Goal: Task Accomplishment & Management: Complete application form

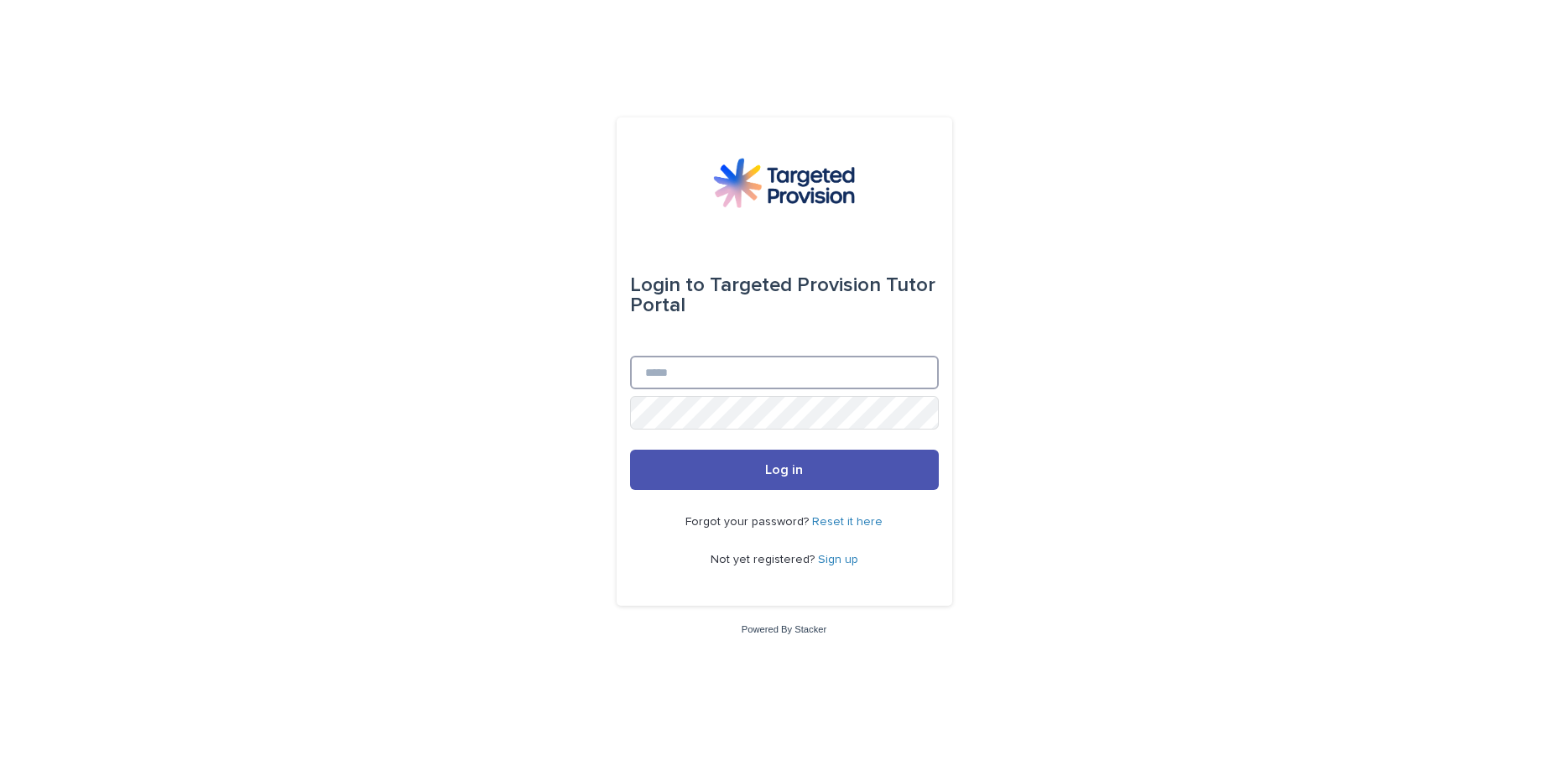
click at [771, 367] on input "Email" at bounding box center [784, 372] width 308 height 34
type input "**********"
click at [630, 449] on button "Log in" at bounding box center [784, 469] width 308 height 40
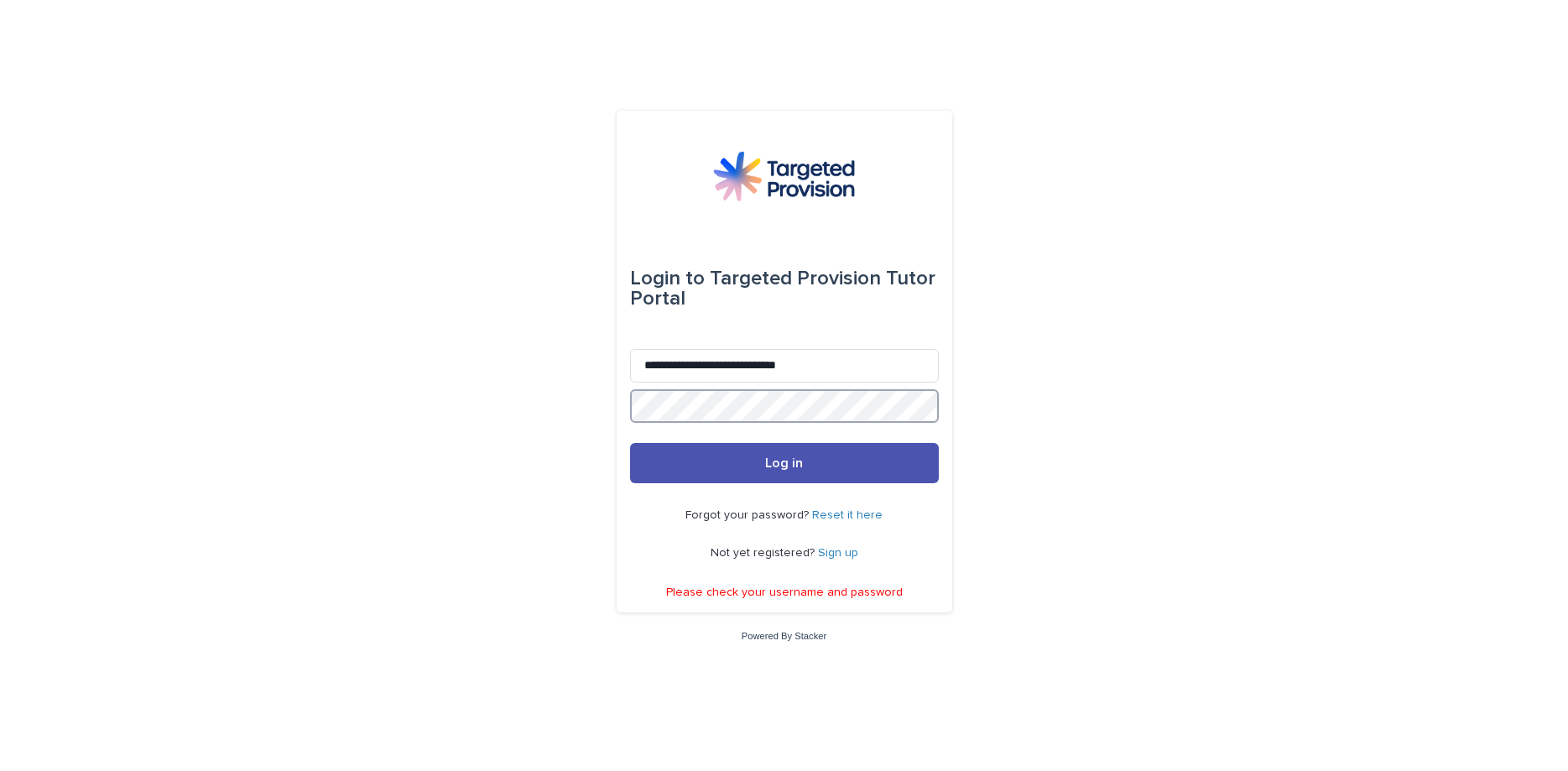
click at [630, 443] on button "Log in" at bounding box center [784, 463] width 308 height 40
click at [811, 480] on button "Log in" at bounding box center [784, 463] width 308 height 40
click at [860, 511] on link "Reset it here" at bounding box center [847, 515] width 71 height 11
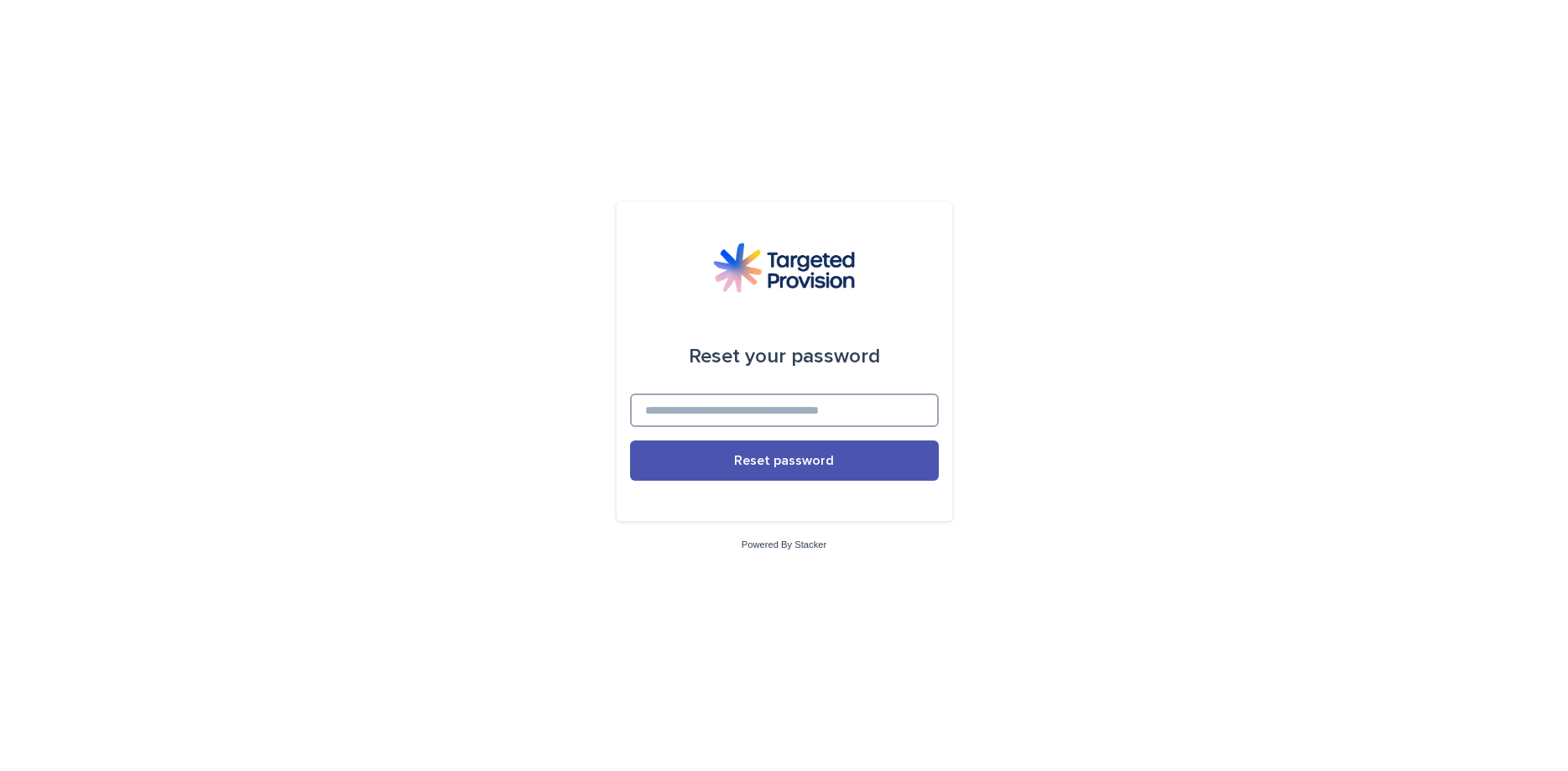
click at [743, 411] on input at bounding box center [784, 411] width 308 height 34
type input "*"
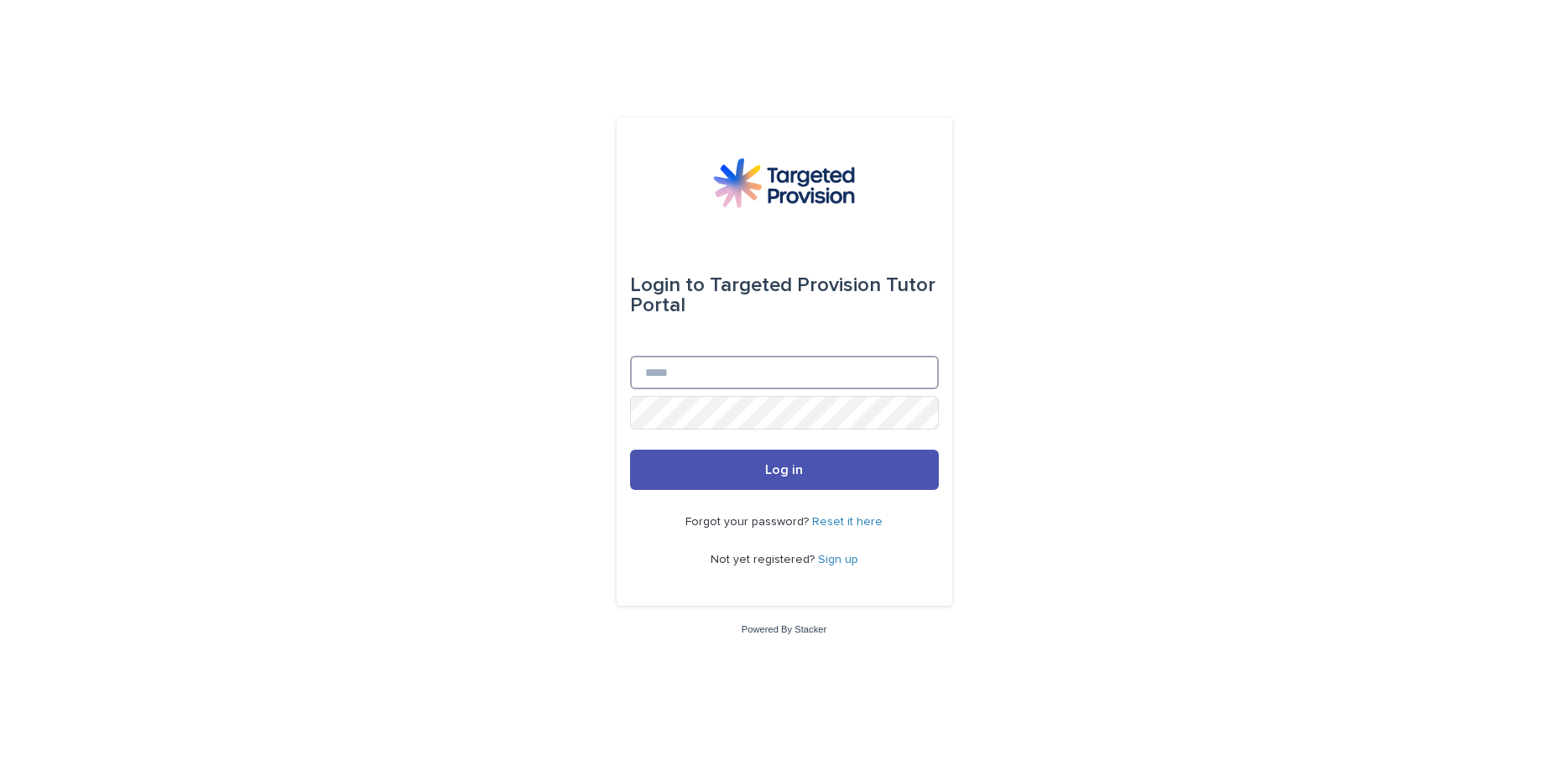
click at [699, 357] on input "Email" at bounding box center [784, 372] width 308 height 34
type input "**********"
click at [630, 449] on button "Log in" at bounding box center [784, 469] width 308 height 40
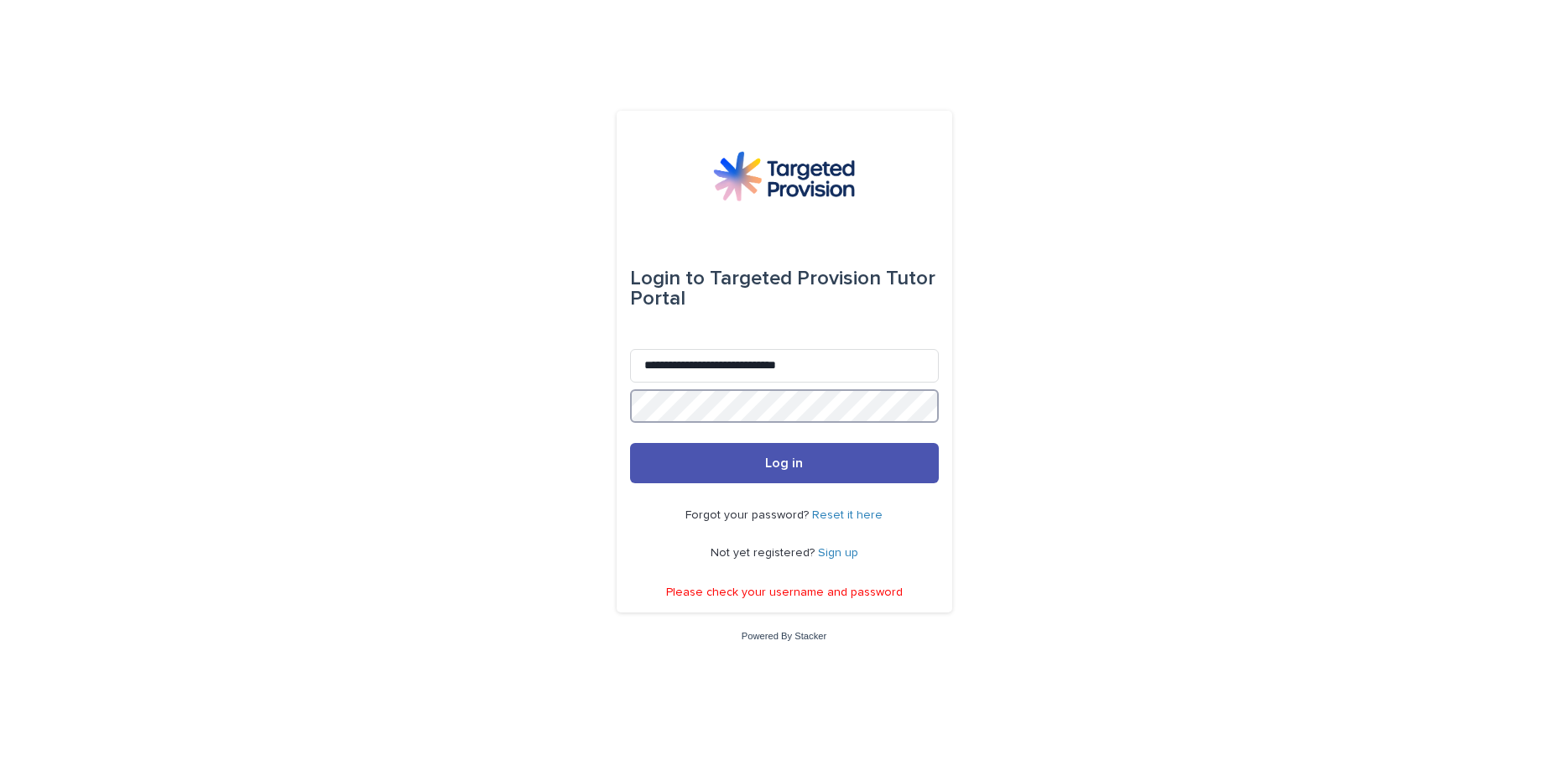
click at [630, 443] on button "Log in" at bounding box center [784, 463] width 308 height 40
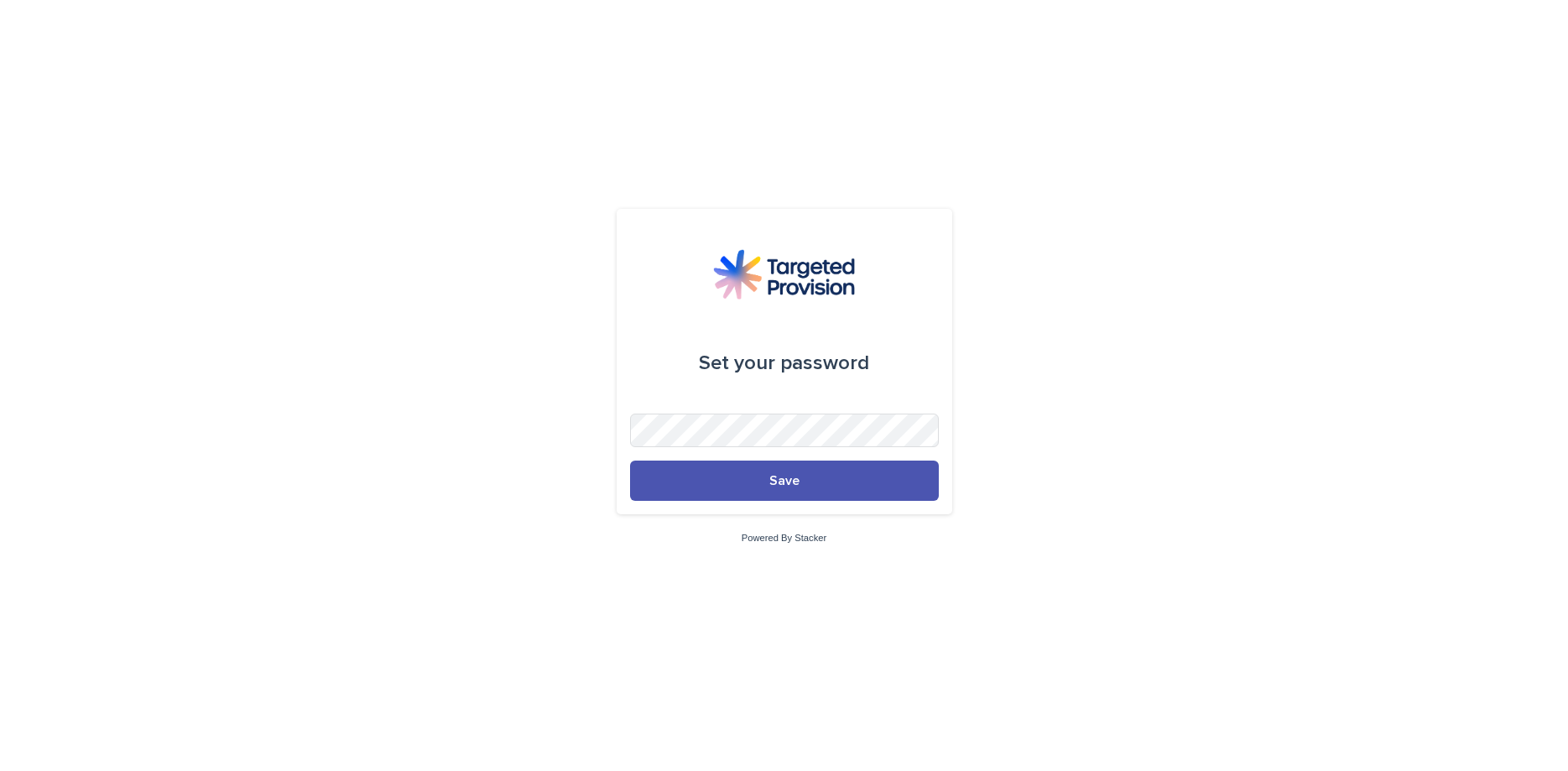
click at [630, 461] on button "Save" at bounding box center [784, 480] width 308 height 40
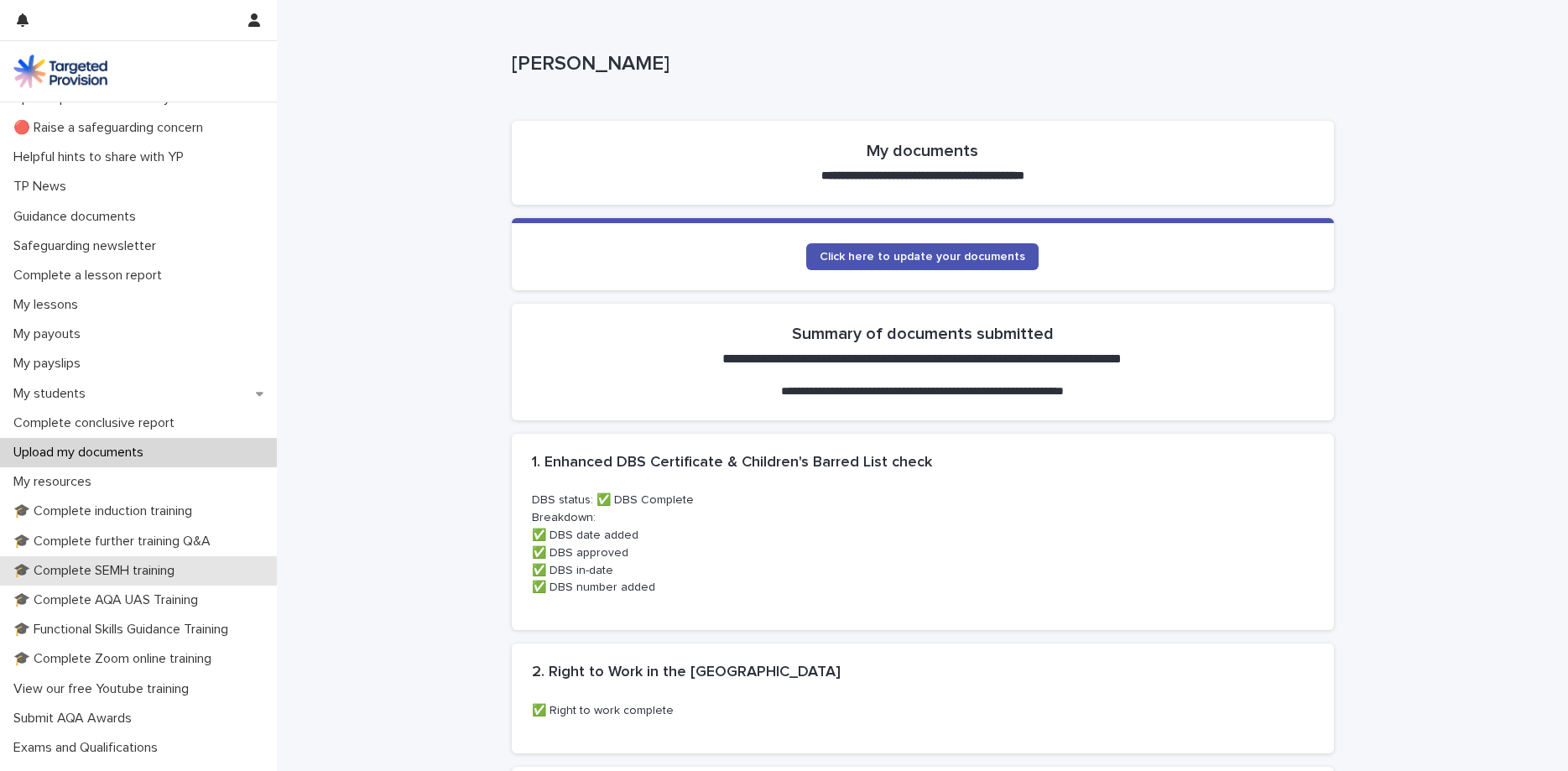
scroll to position [71, 0]
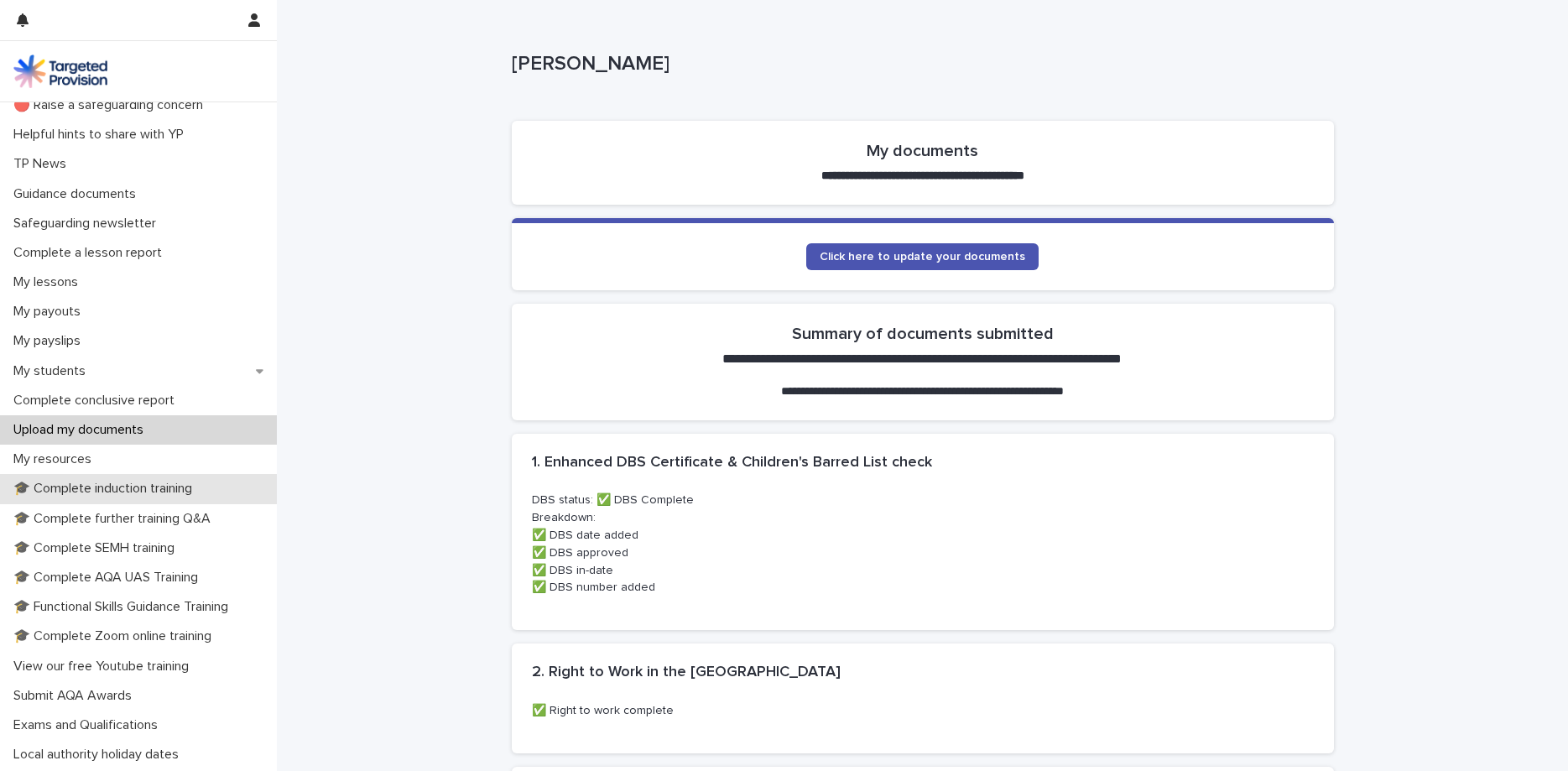
click at [148, 496] on p "🎓 Complete induction training" at bounding box center [106, 488] width 199 height 16
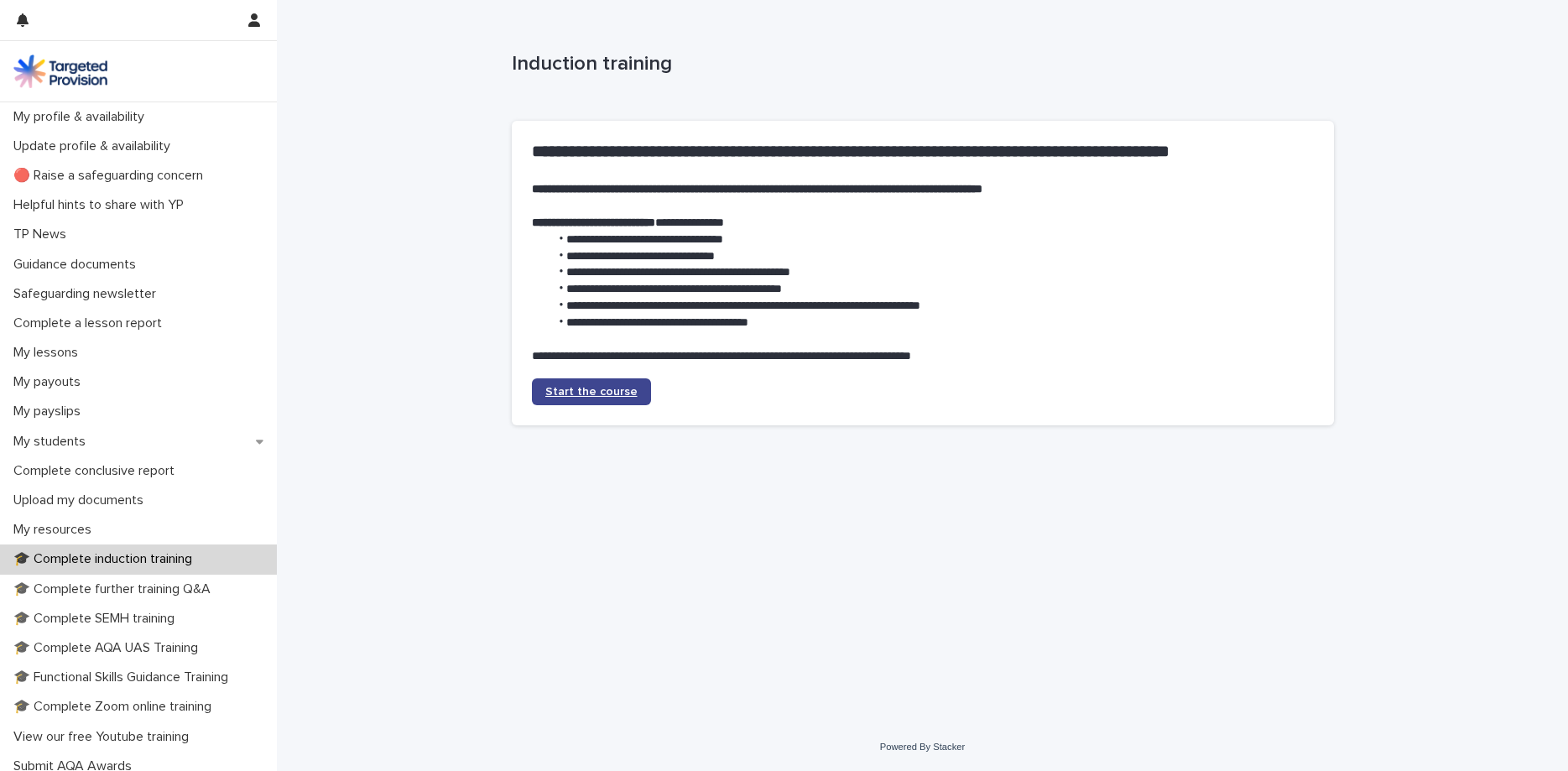
click at [600, 401] on link "Start the course" at bounding box center [591, 391] width 119 height 27
